Goal: Information Seeking & Learning: Learn about a topic

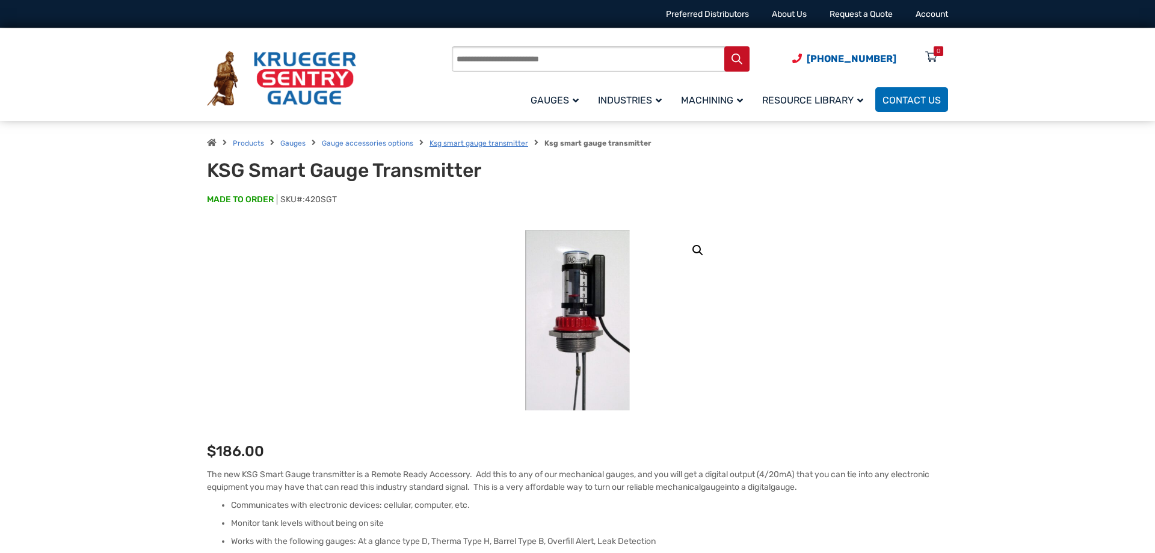
click at [501, 144] on link "Ksg smart gauge transmitter" at bounding box center [478, 143] width 99 height 8
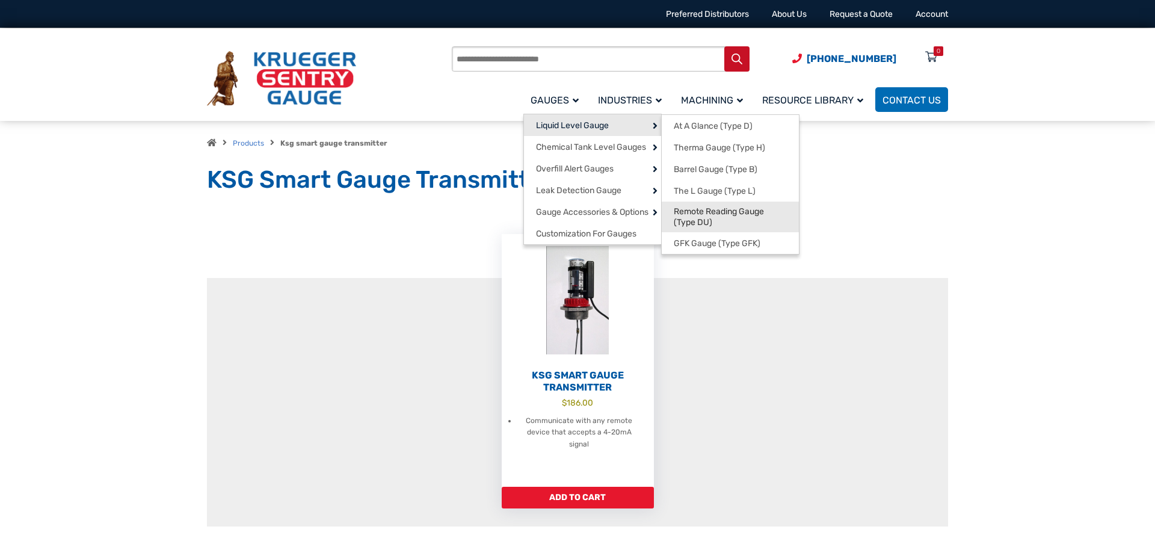
click at [713, 206] on link "Remote Reading Gauge (Type DU)" at bounding box center [730, 216] width 137 height 31
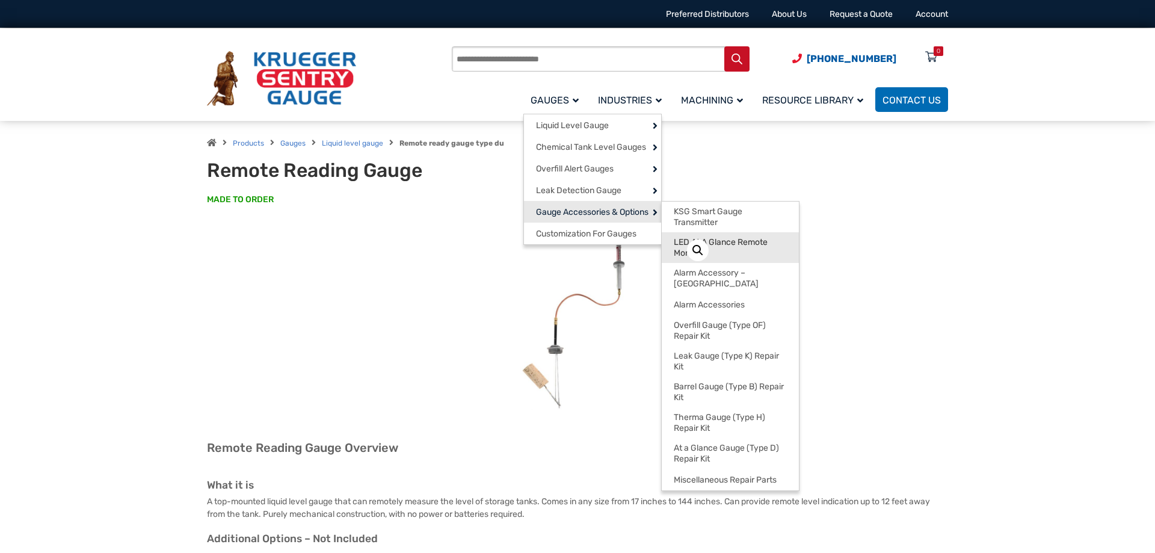
click at [740, 232] on link "LED At A Glance Remote Monitor" at bounding box center [730, 247] width 137 height 31
